Goal: Transaction & Acquisition: Purchase product/service

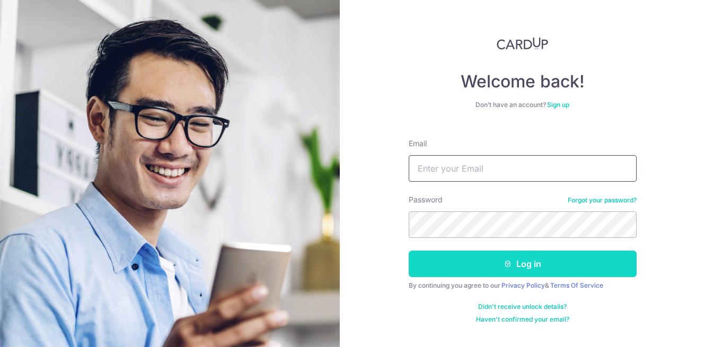
type input "[EMAIL_ADDRESS][DOMAIN_NAME]"
click at [469, 262] on button "Log in" at bounding box center [523, 264] width 228 height 27
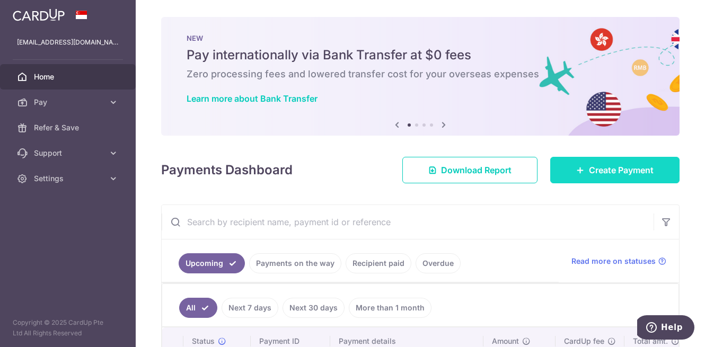
click at [594, 171] on span "Create Payment" at bounding box center [621, 170] width 65 height 13
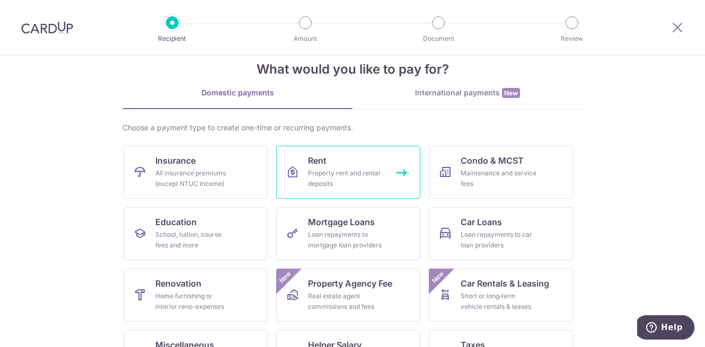
scroll to position [22, 0]
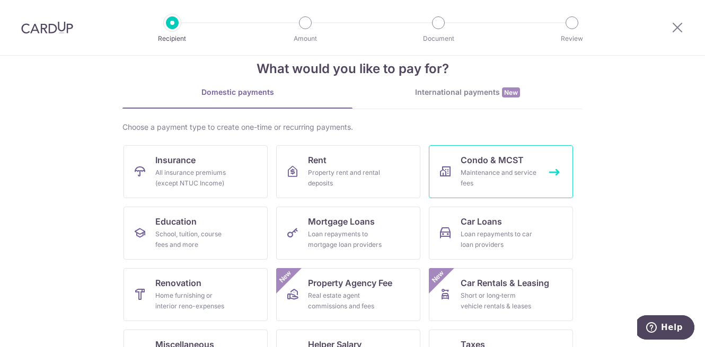
click at [453, 181] on link "Condo & MCST Maintenance and service fees" at bounding box center [501, 171] width 144 height 53
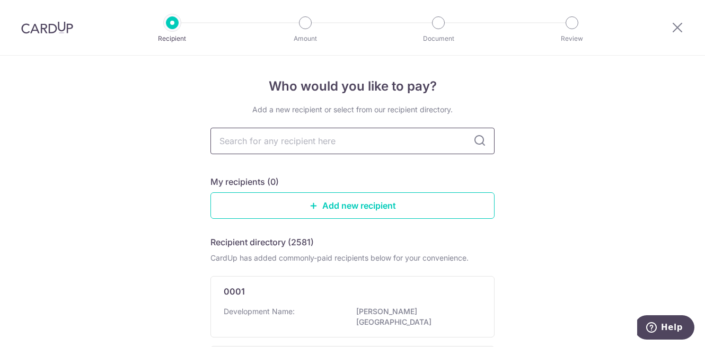
click at [451, 139] on input "text" at bounding box center [352, 141] width 284 height 27
click at [451, 139] on input "ne" at bounding box center [352, 141] width 284 height 27
type input "newman"
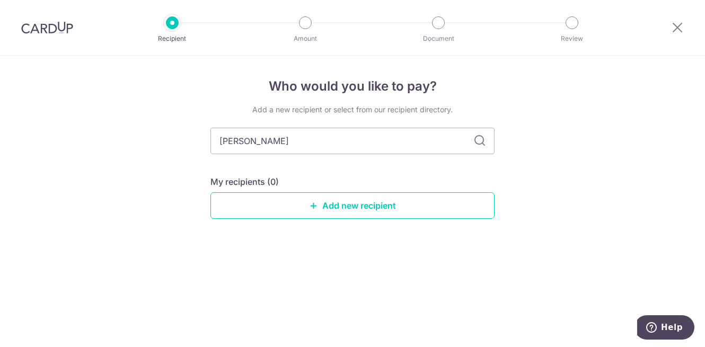
click at [482, 137] on icon at bounding box center [479, 141] width 13 height 13
click at [470, 148] on input "newman" at bounding box center [352, 141] width 284 height 27
type input "n"
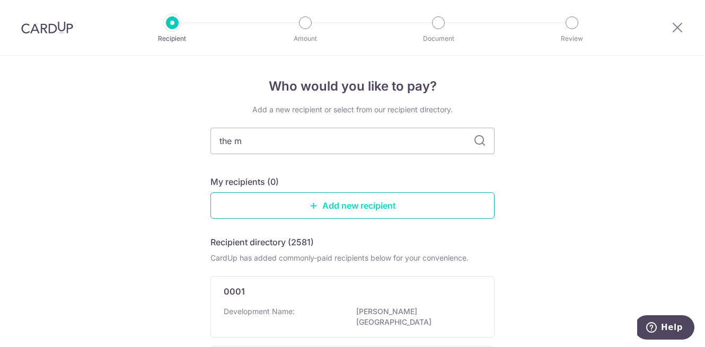
type input "the ma"
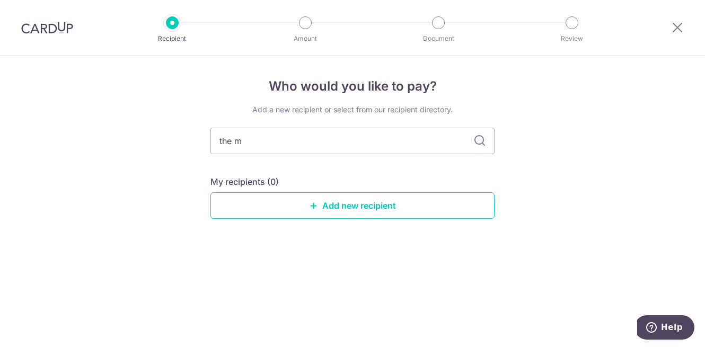
type input "the ma"
type input "t"
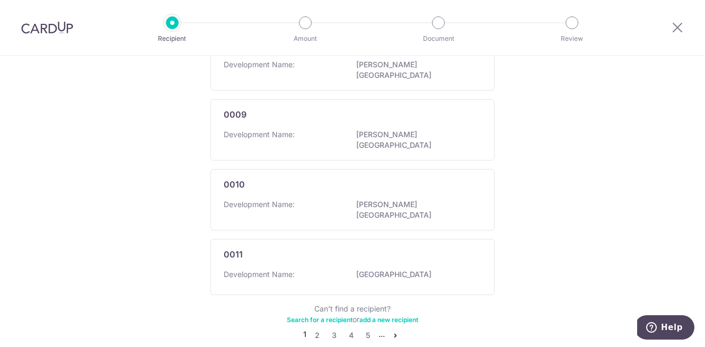
scroll to position [676, 0]
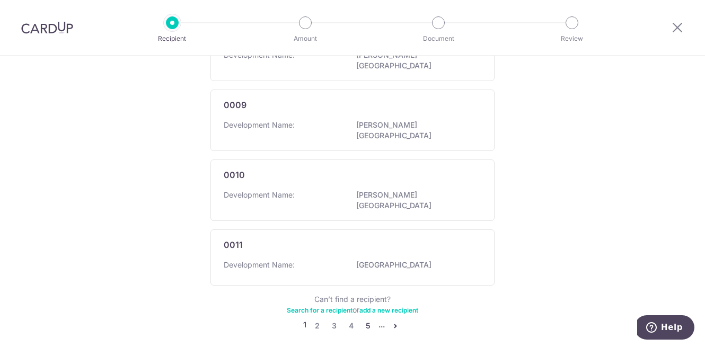
click at [364, 320] on link "5" at bounding box center [368, 326] width 13 height 13
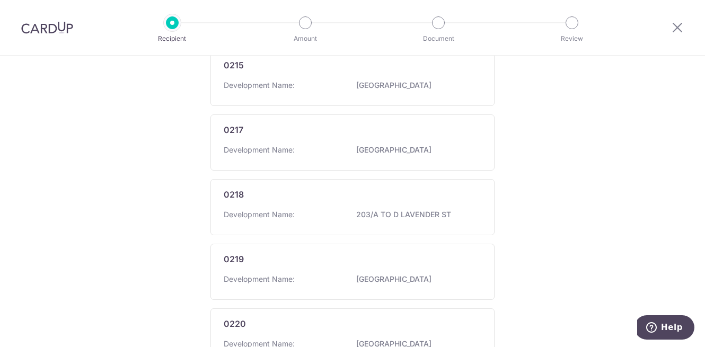
scroll to position [682, 0]
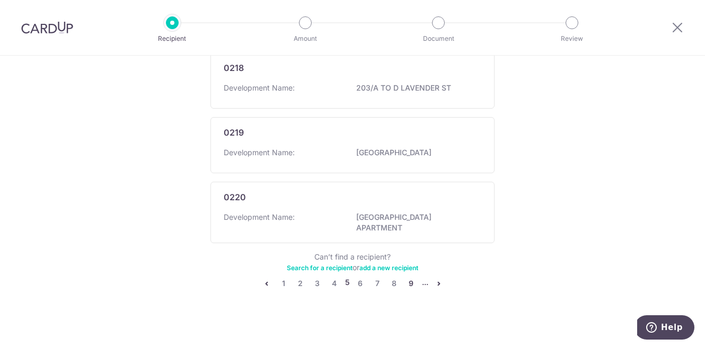
click at [407, 277] on link "9" at bounding box center [411, 283] width 13 height 13
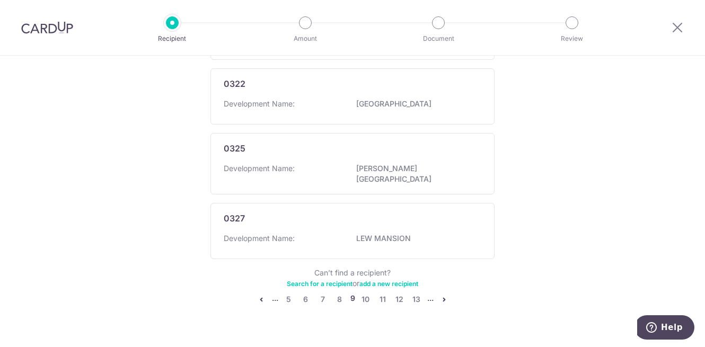
scroll to position [676, 0]
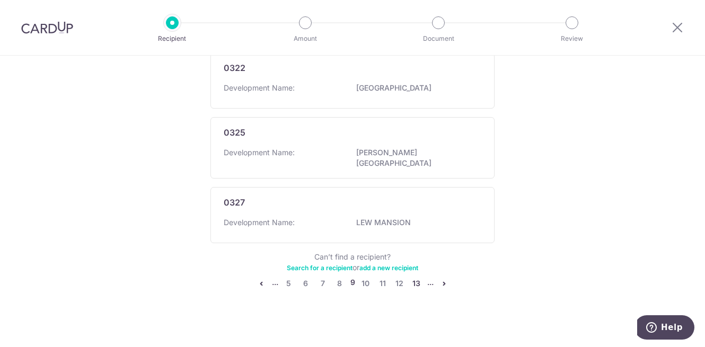
click at [415, 277] on link "13" at bounding box center [416, 283] width 13 height 13
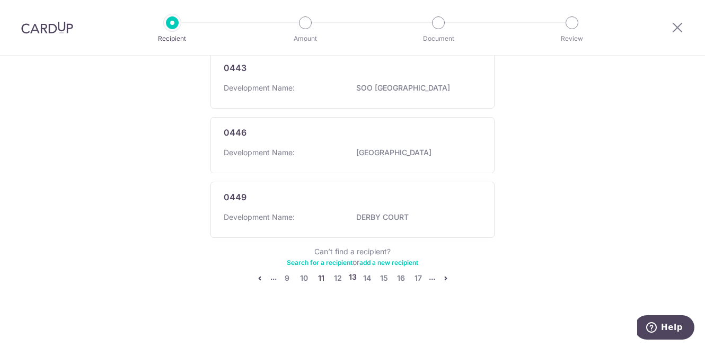
click at [319, 279] on link "11" at bounding box center [321, 278] width 13 height 13
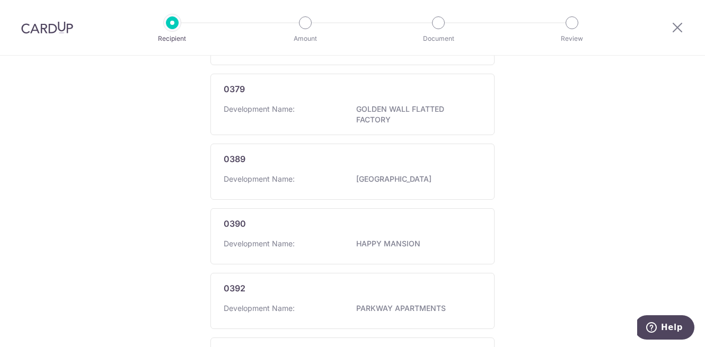
scroll to position [545, 0]
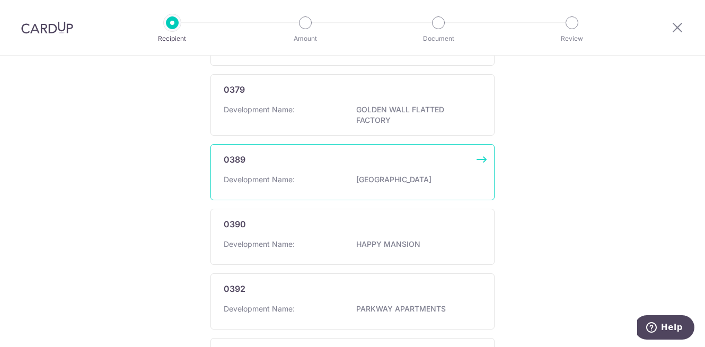
click at [340, 166] on div "0389 Development Name: KINGS MANSION" at bounding box center [352, 172] width 284 height 56
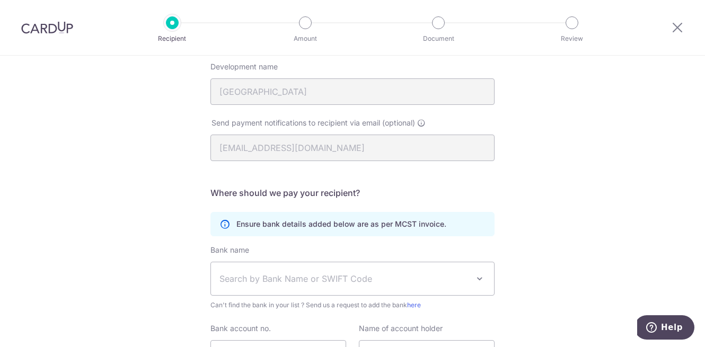
scroll to position [269, 0]
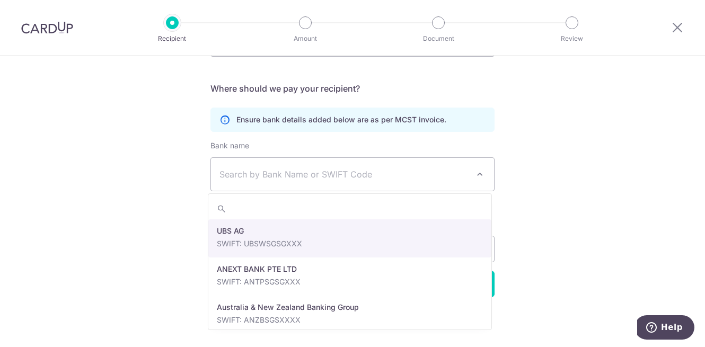
click at [334, 173] on span "Search by Bank Name or SWIFT Code" at bounding box center [343, 174] width 249 height 13
type input "dbs"
select select "6"
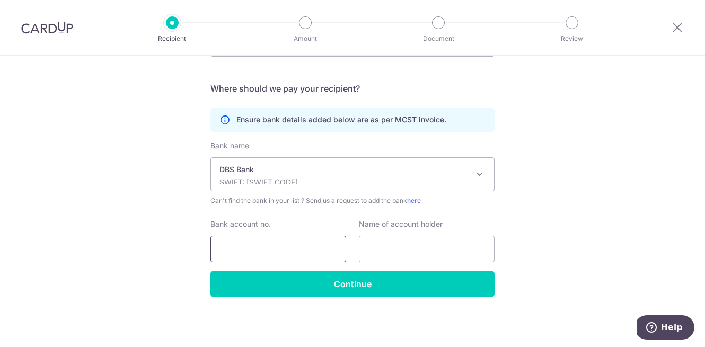
click at [307, 243] on input "Bank account no." at bounding box center [278, 249] width 136 height 27
type input "0280015984"
click at [389, 260] on input "text" at bounding box center [427, 249] width 136 height 27
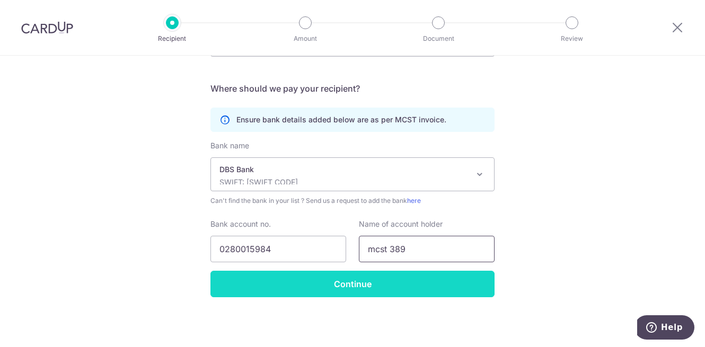
type input "mcst 389"
click at [408, 291] on input "Continue" at bounding box center [352, 284] width 284 height 27
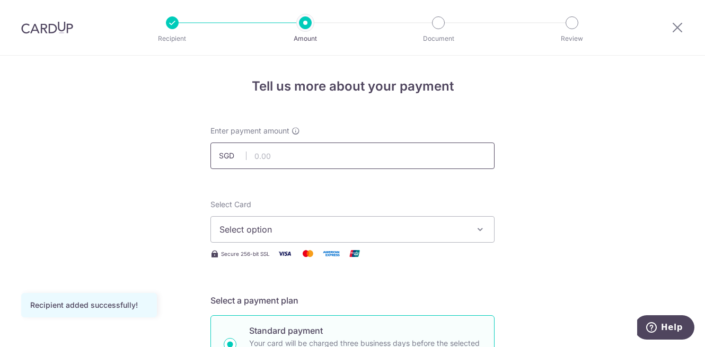
click at [380, 154] on input "text" at bounding box center [352, 156] width 284 height 27
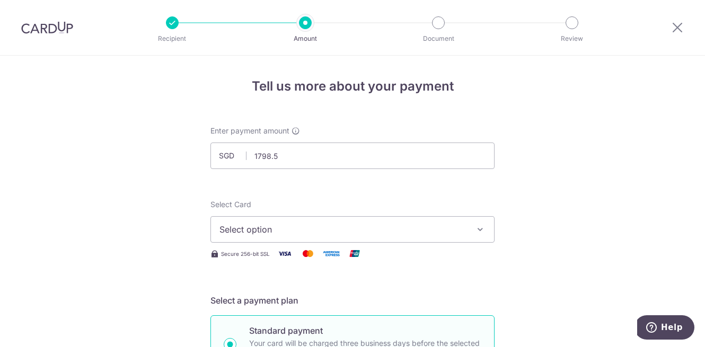
type input "1,798.50"
click at [361, 232] on span "Select option" at bounding box center [342, 229] width 247 height 13
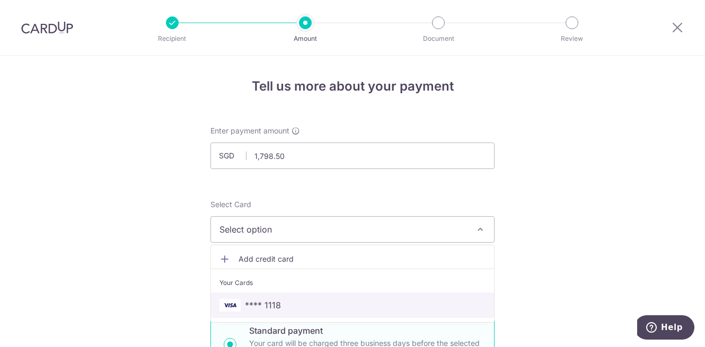
click at [333, 297] on link "**** 1118" at bounding box center [352, 305] width 283 height 25
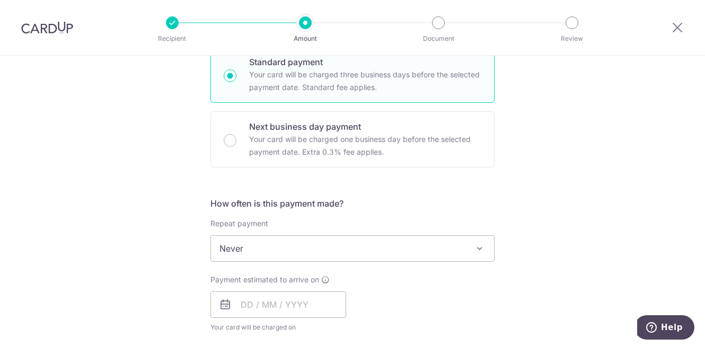
scroll to position [269, 0]
click at [337, 256] on span "Never" at bounding box center [352, 247] width 283 height 25
click at [400, 270] on div "How often is this payment made? Repeat payment Never Every week Every month Eve…" at bounding box center [352, 269] width 284 height 144
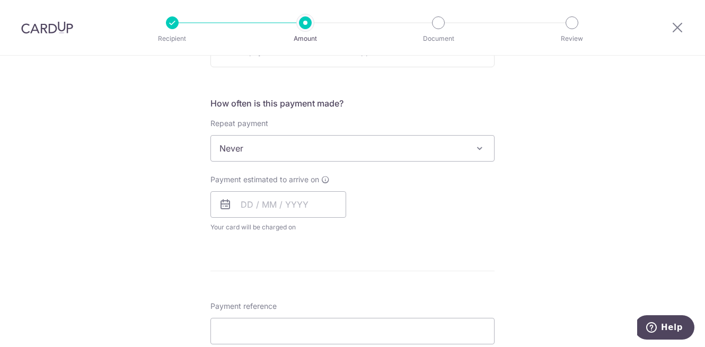
scroll to position [391, 0]
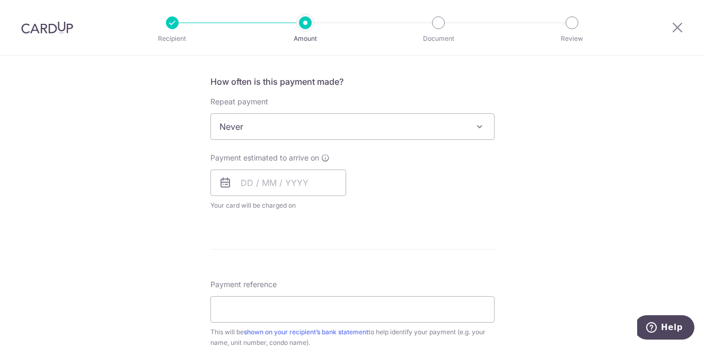
click at [313, 226] on form "Enter payment amount SGD 1,798.50 1798.50 Recipient added successfully! Select …" at bounding box center [352, 154] width 284 height 839
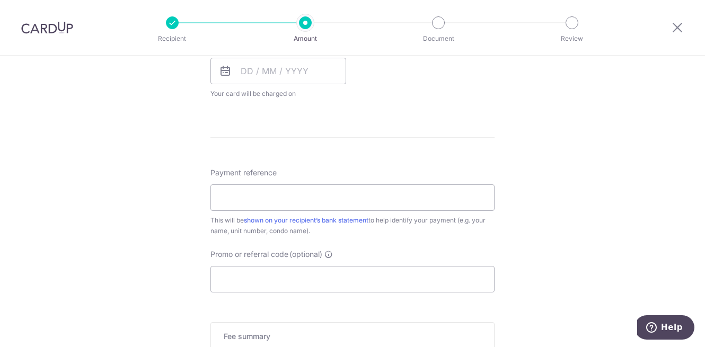
scroll to position [503, 0]
click at [324, 196] on input "Payment reference" at bounding box center [352, 197] width 284 height 27
click at [436, 130] on form "Enter payment amount SGD 1,798.50 1798.50 Recipient added successfully! Select …" at bounding box center [352, 42] width 284 height 839
click at [372, 186] on input "Payment reference" at bounding box center [352, 197] width 284 height 27
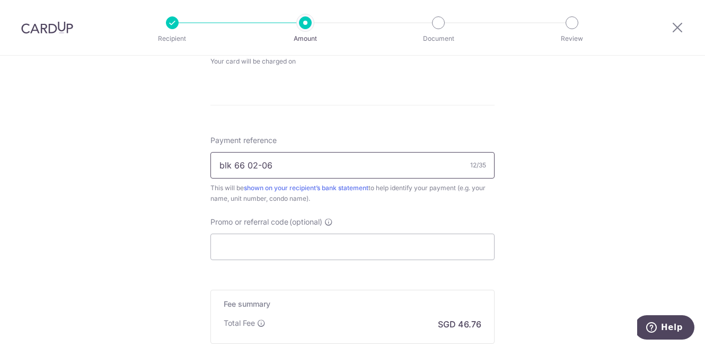
scroll to position [535, 0]
type input "blk 66 02-06"
click at [362, 236] on input "Promo or referral code (optional)" at bounding box center [352, 246] width 284 height 27
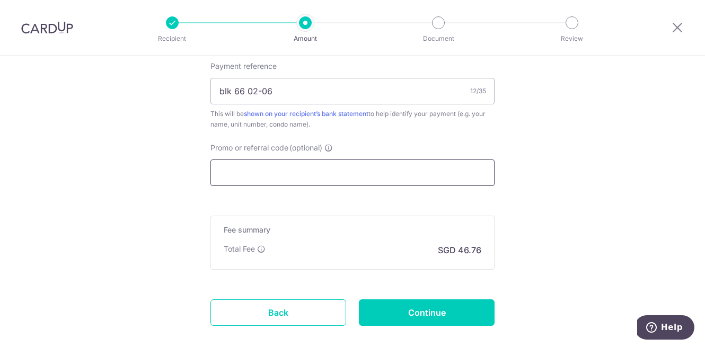
scroll to position [610, 0]
